Goal: Find contact information: Find contact information

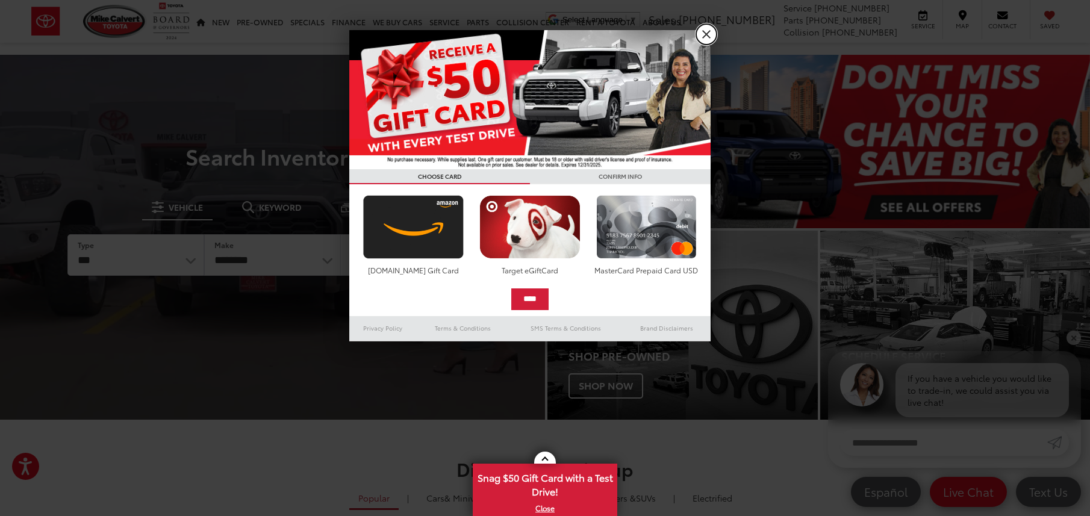
click at [705, 34] on link "X" at bounding box center [706, 34] width 20 height 20
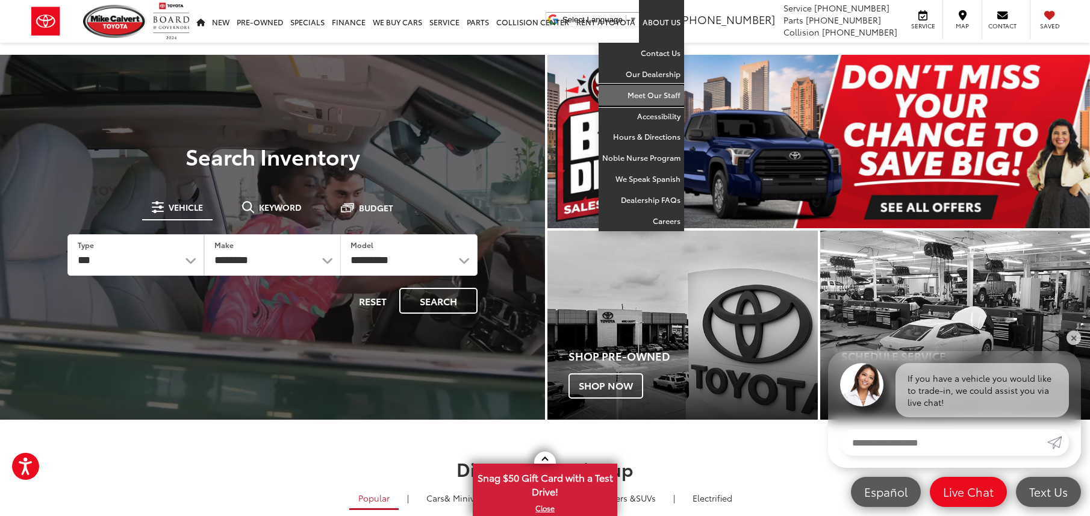
click at [658, 95] on link "Meet Our Staff" at bounding box center [642, 95] width 86 height 21
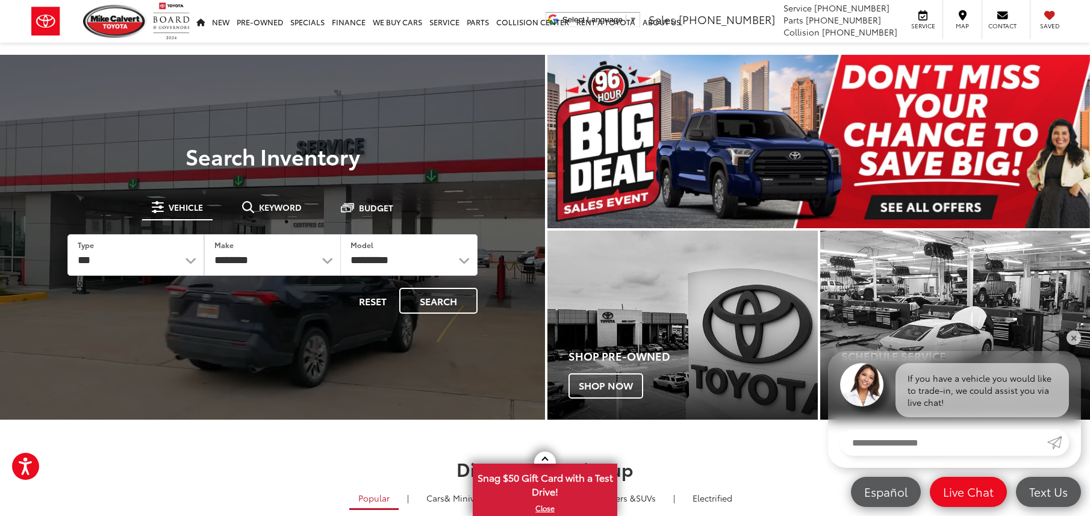
scroll to position [2, 0]
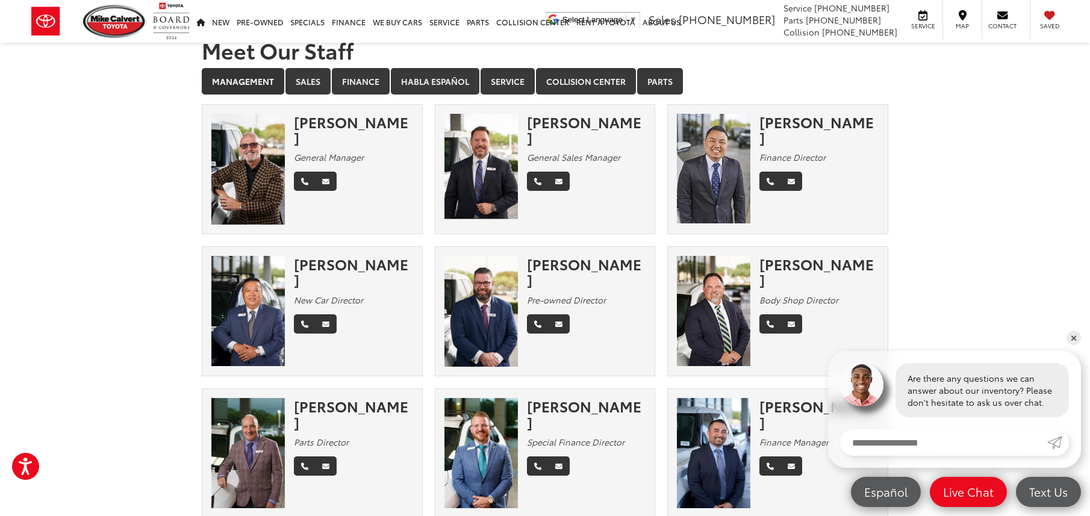
scroll to position [18, 0]
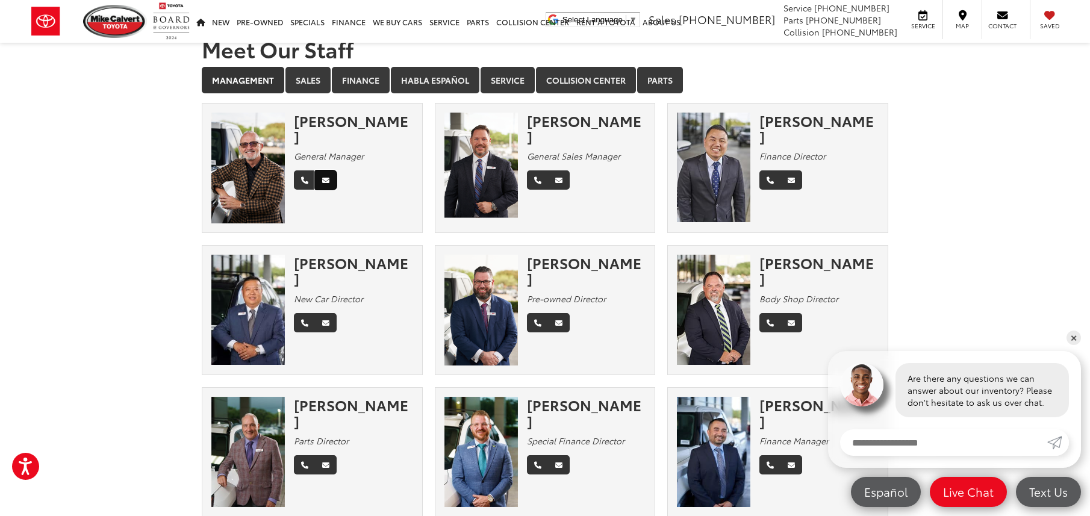
click at [330, 170] on link "Email" at bounding box center [326, 179] width 22 height 19
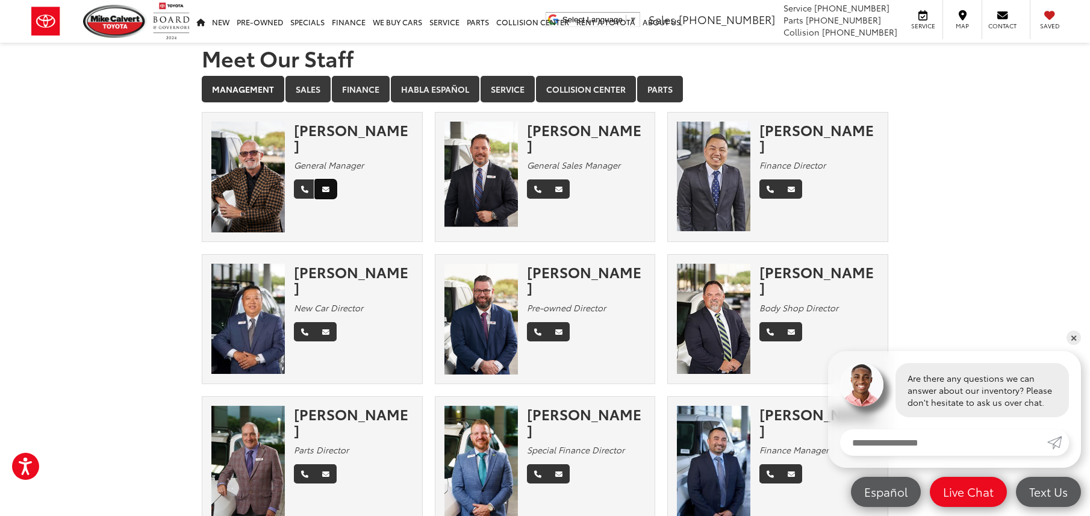
click at [327, 186] on icon "Email" at bounding box center [325, 189] width 7 height 7
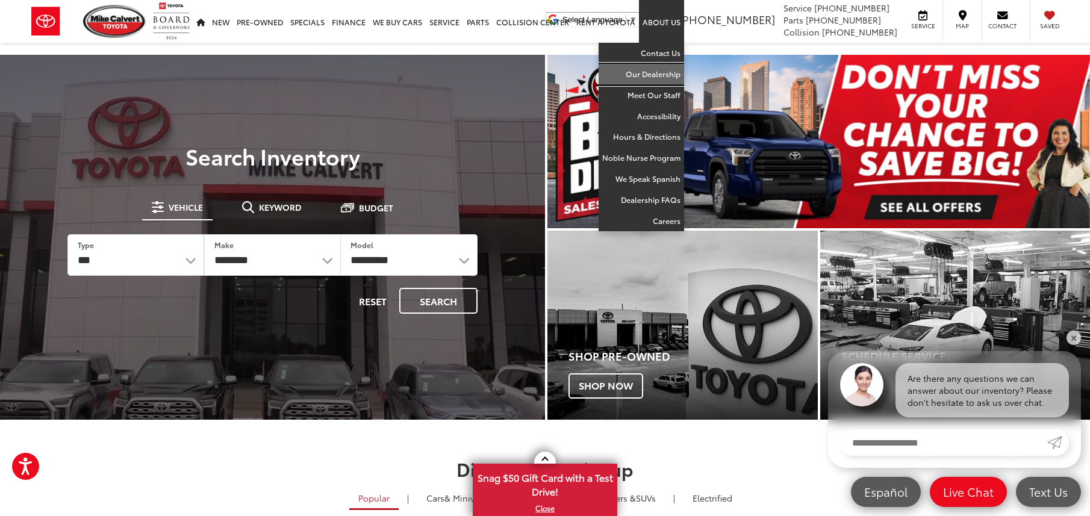
click at [660, 77] on link "Our Dealership" at bounding box center [642, 74] width 86 height 21
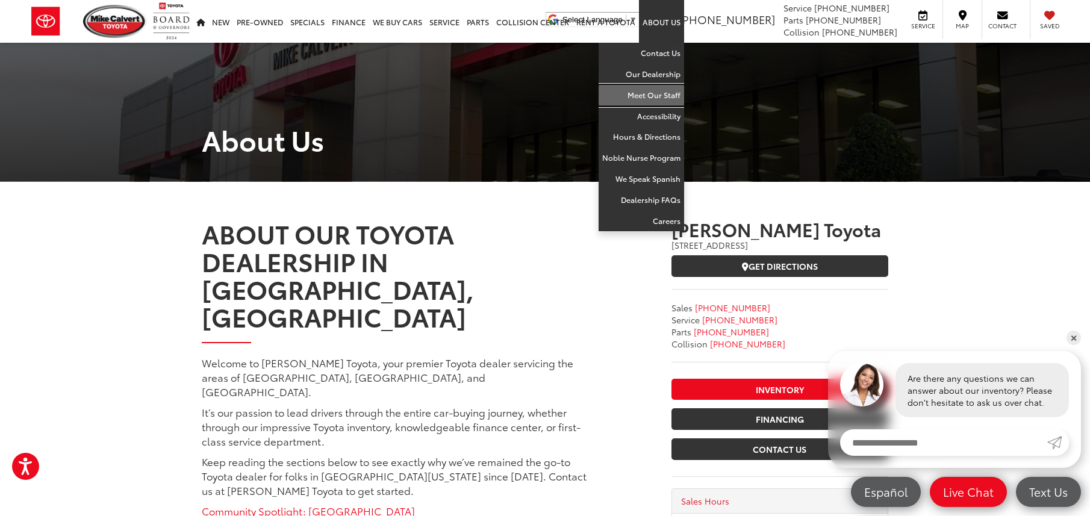
click at [659, 98] on link "Meet Our Staff" at bounding box center [642, 95] width 86 height 21
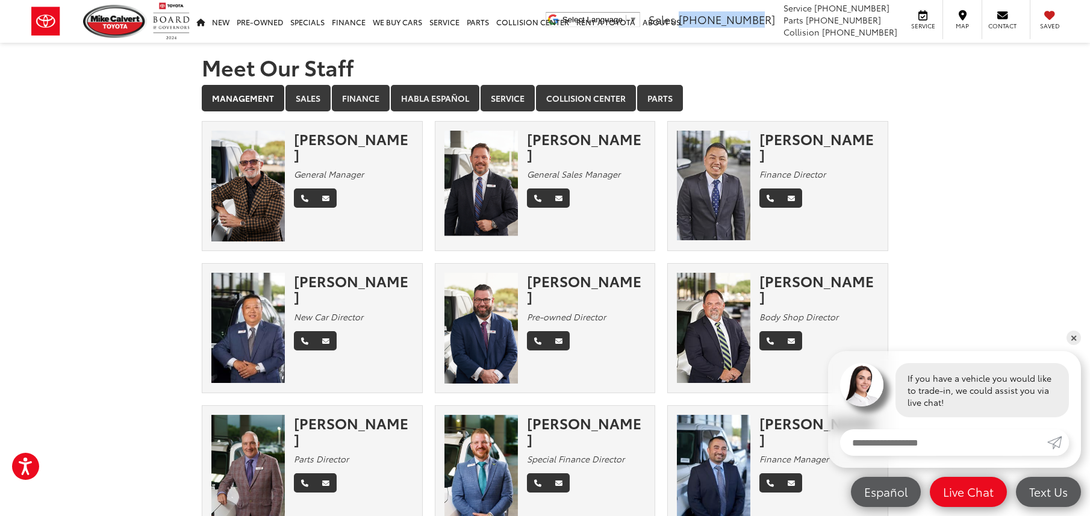
drag, startPoint x: 798, startPoint y: 19, endPoint x: 738, endPoint y: 19, distance: 60.2
click at [731, 19] on li "Sales 713-597-5313" at bounding box center [712, 20] width 133 height 16
copy span "[PHONE_NUMBER]"
click at [561, 195] on icon "Email" at bounding box center [558, 198] width 7 height 7
copy span "[PHONE_NUMBER]"
